Goal: Find specific page/section: Find specific page/section

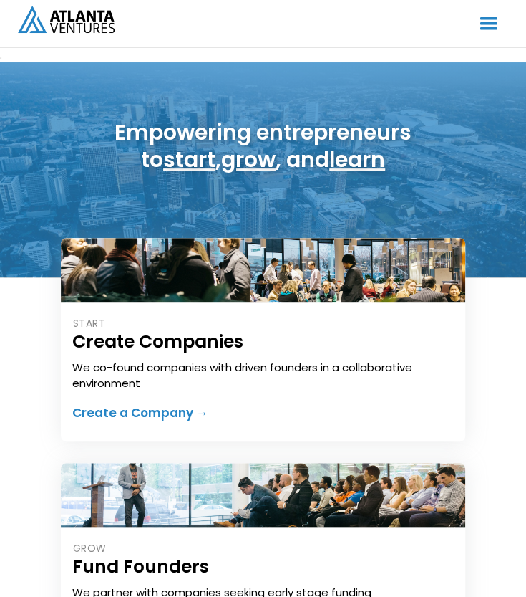
click at [495, 25] on div "menu" at bounding box center [489, 23] width 27 height 27
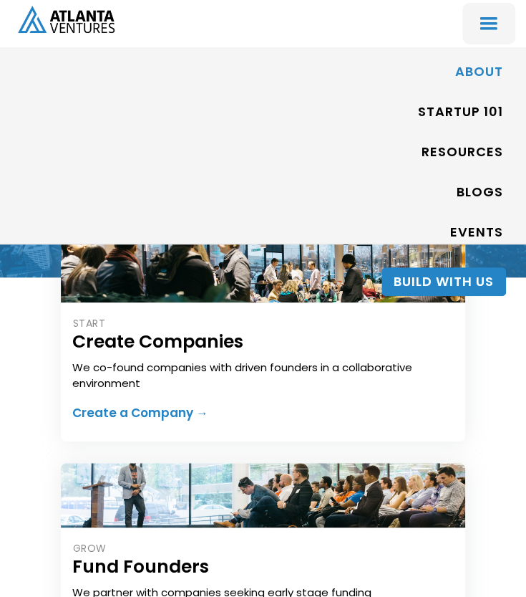
click at [474, 70] on link "ABOUT" at bounding box center [479, 72] width 48 height 33
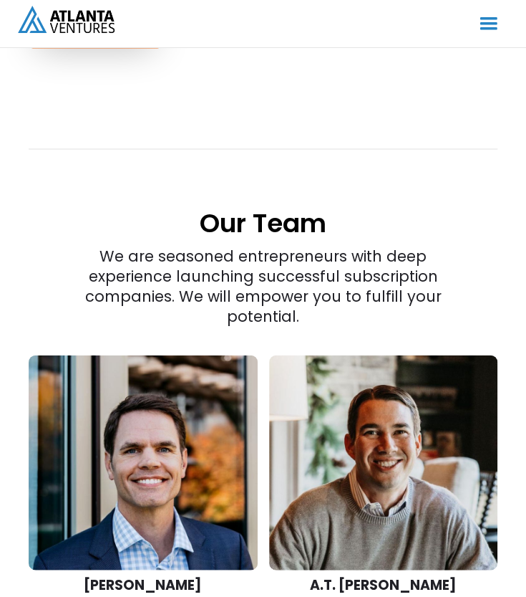
scroll to position [2292, 0]
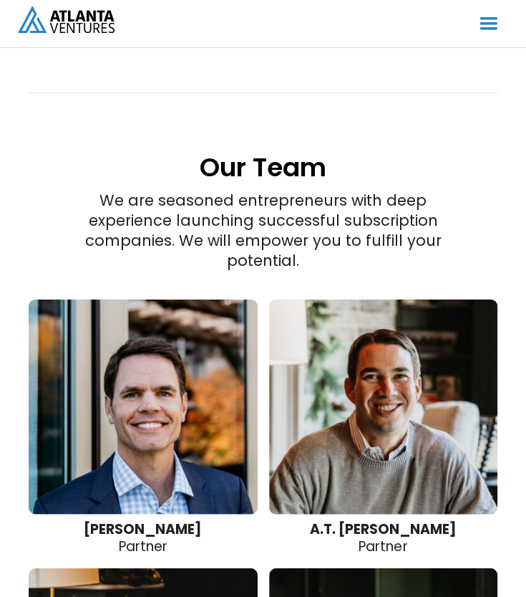
click at [135, 341] on link at bounding box center [143, 406] width 229 height 215
